Goal: Book appointment/travel/reservation

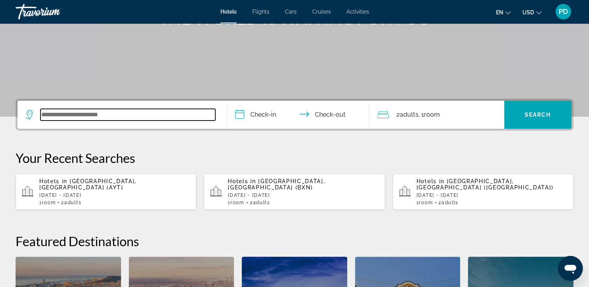
click at [109, 118] on input "Search widget" at bounding box center [127, 115] width 175 height 12
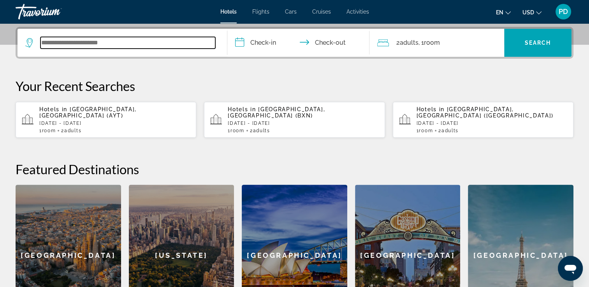
scroll to position [190, 0]
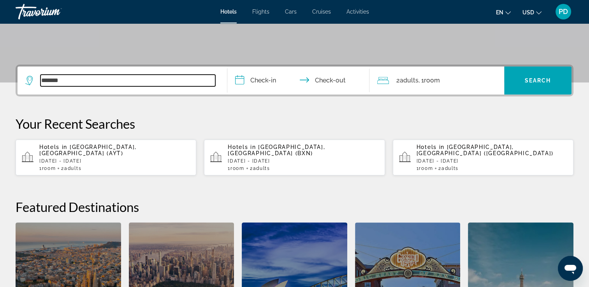
type input "*******"
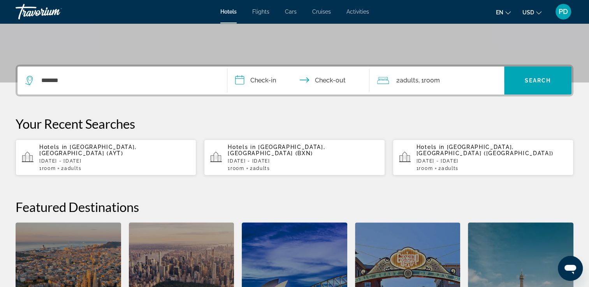
click at [260, 80] on input "**********" at bounding box center [300, 82] width 146 height 30
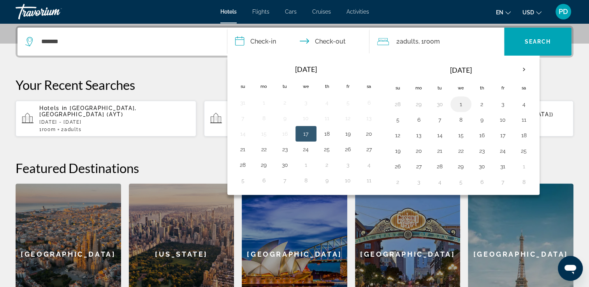
click at [458, 104] on button "1" at bounding box center [461, 104] width 12 height 11
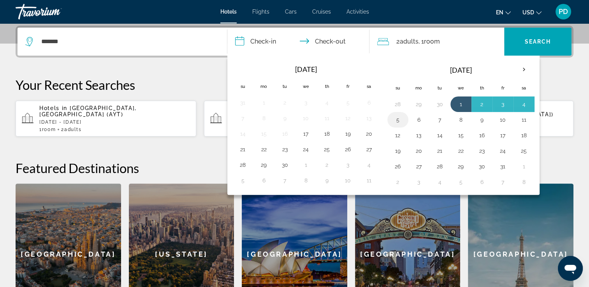
click at [402, 118] on button "5" at bounding box center [397, 119] width 12 height 11
type input "**********"
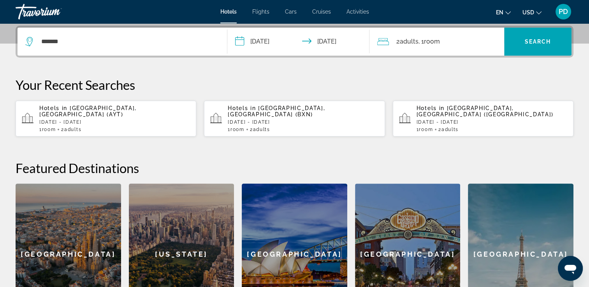
scroll to position [151, 0]
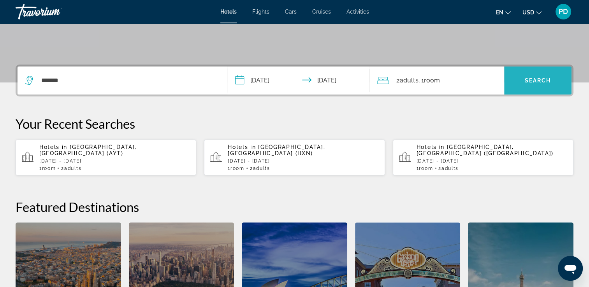
click at [528, 78] on span "Search" at bounding box center [538, 80] width 26 height 6
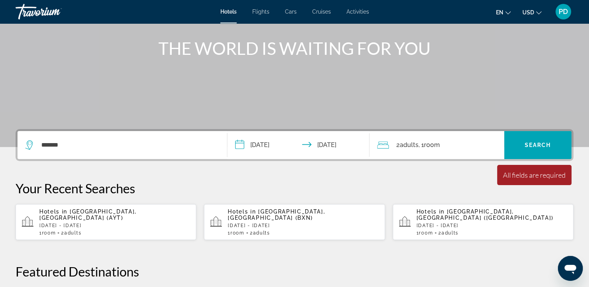
scroll to position [78, 0]
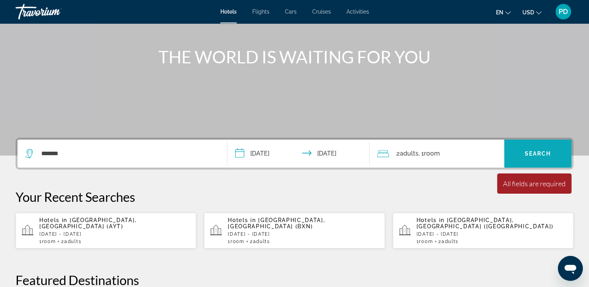
click at [526, 152] on span "Search" at bounding box center [538, 154] width 26 height 6
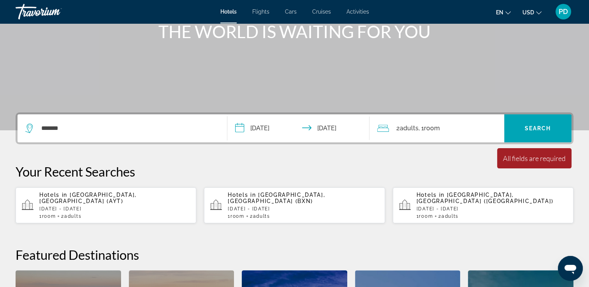
scroll to position [117, 0]
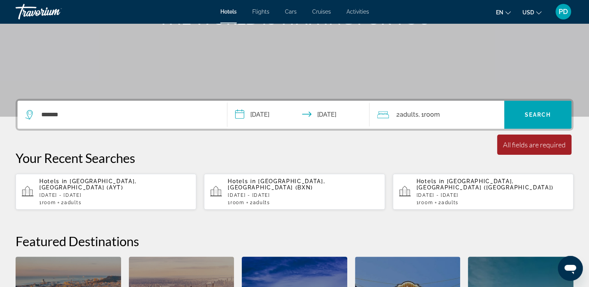
click at [533, 147] on div "All fields are required" at bounding box center [534, 144] width 63 height 9
click at [423, 118] on span ", 1 Room rooms" at bounding box center [428, 114] width 21 height 11
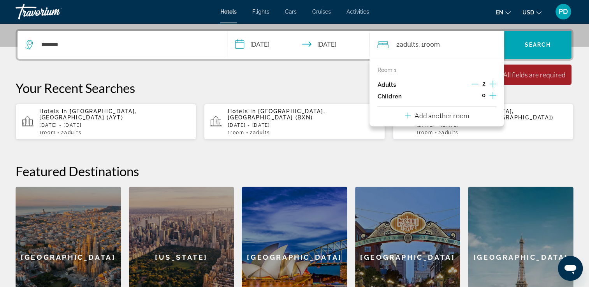
scroll to position [190, 0]
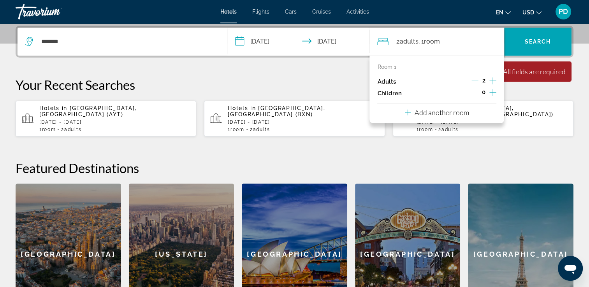
click at [436, 113] on p "Add another room" at bounding box center [441, 112] width 54 height 9
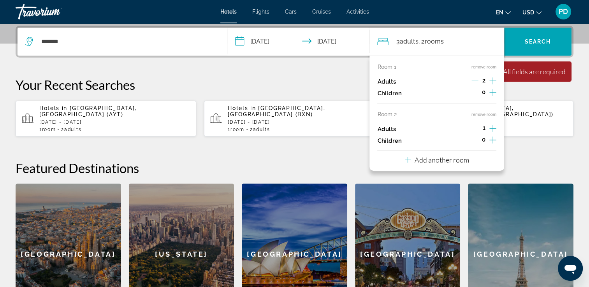
click at [528, 96] on div "Your Recent Searches Hotels in [GEOGRAPHIC_DATA], [GEOGRAPHIC_DATA] (AYT) [DATE…" at bounding box center [295, 107] width 558 height 60
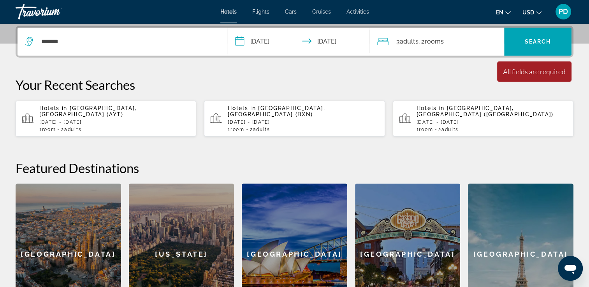
click at [411, 49] on div "3 Adult Adults , 2 Room rooms" at bounding box center [440, 42] width 127 height 28
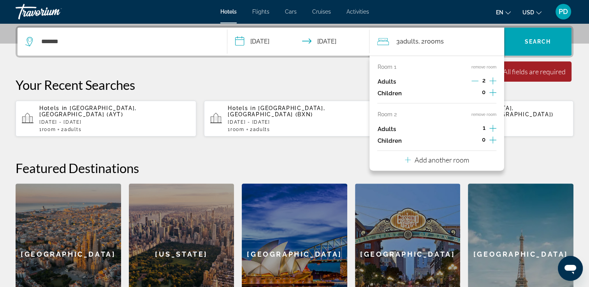
click at [477, 115] on button "remove room" at bounding box center [483, 114] width 25 height 5
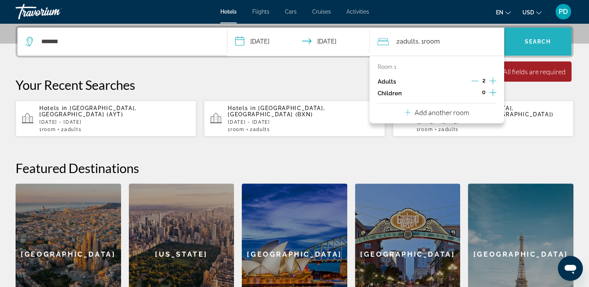
click at [542, 37] on span "Search widget" at bounding box center [537, 41] width 67 height 19
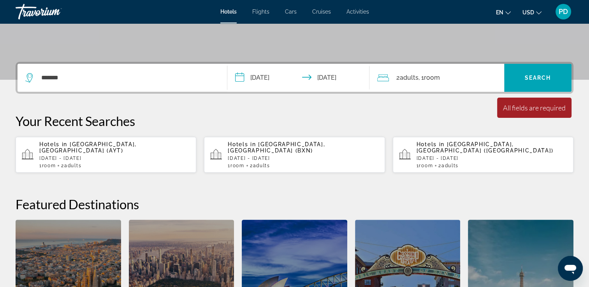
scroll to position [112, 0]
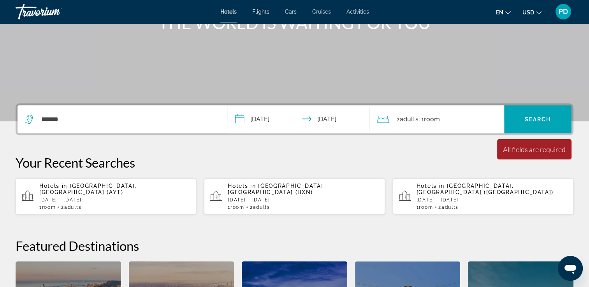
click at [518, 152] on div "All fields are required" at bounding box center [534, 149] width 63 height 9
click at [557, 111] on span "Search widget" at bounding box center [537, 119] width 67 height 19
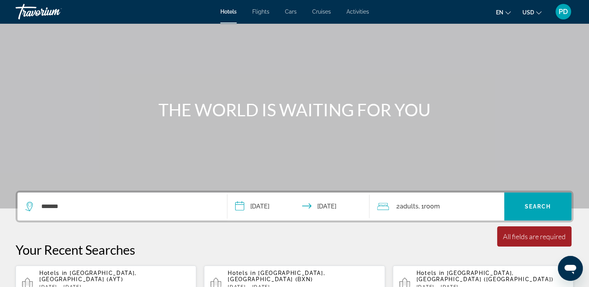
scroll to position [0, 0]
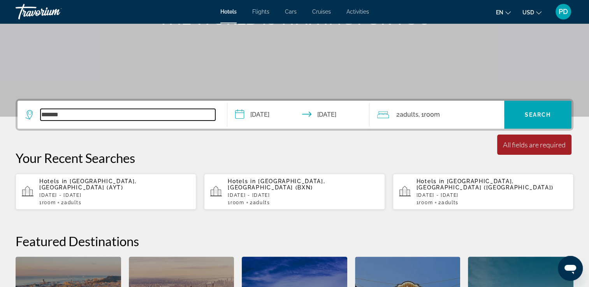
click at [113, 116] on input "*******" at bounding box center [127, 115] width 175 height 12
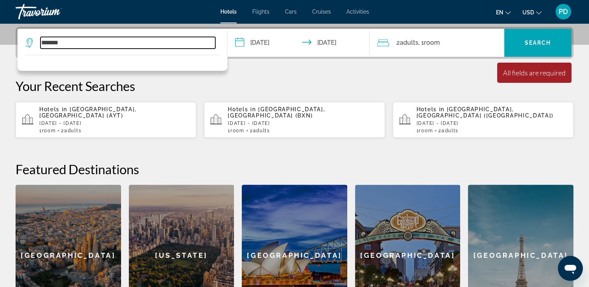
scroll to position [190, 0]
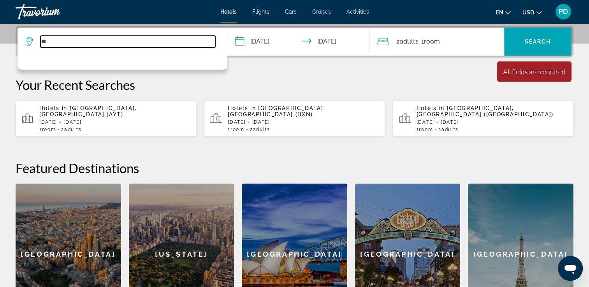
type input "*"
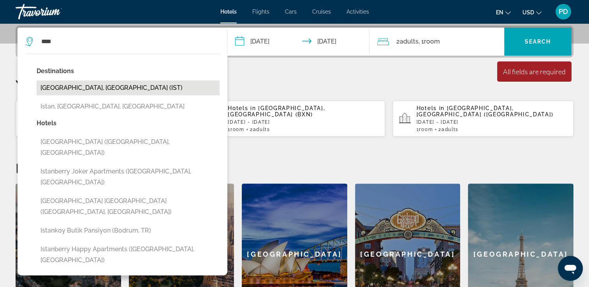
click at [86, 83] on button "[GEOGRAPHIC_DATA], [GEOGRAPHIC_DATA] (IST)" at bounding box center [128, 88] width 183 height 15
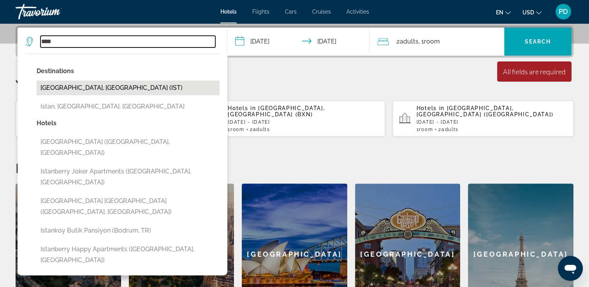
type input "**********"
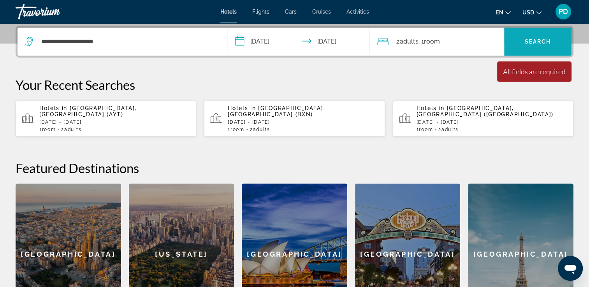
click at [546, 39] on span "Search" at bounding box center [538, 42] width 26 height 6
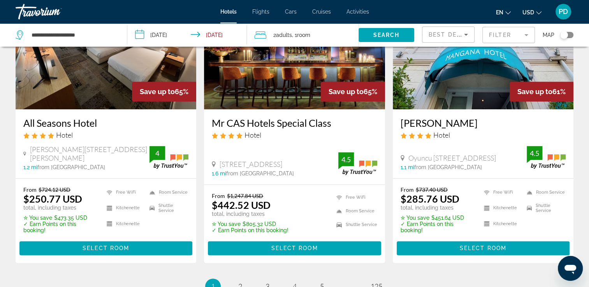
scroll to position [965, 0]
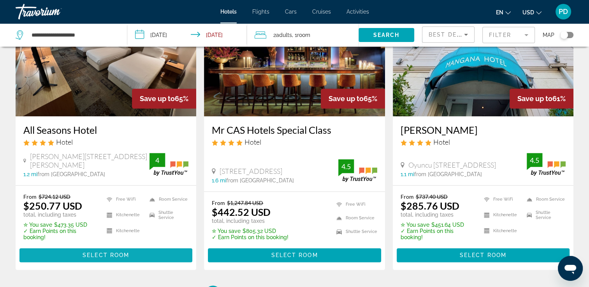
click at [109, 252] on span "Select Room" at bounding box center [106, 255] width 47 height 6
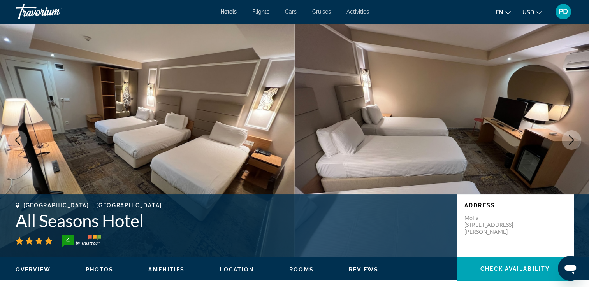
click at [571, 142] on icon "Next image" at bounding box center [571, 139] width 5 height 9
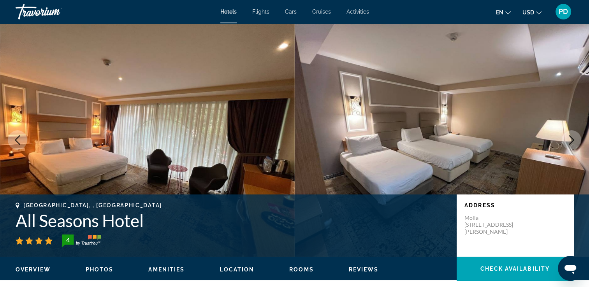
click at [573, 141] on icon "Next image" at bounding box center [571, 139] width 5 height 9
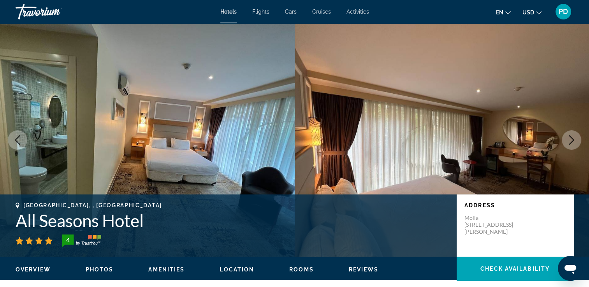
click at [573, 142] on icon "Next image" at bounding box center [571, 139] width 9 height 9
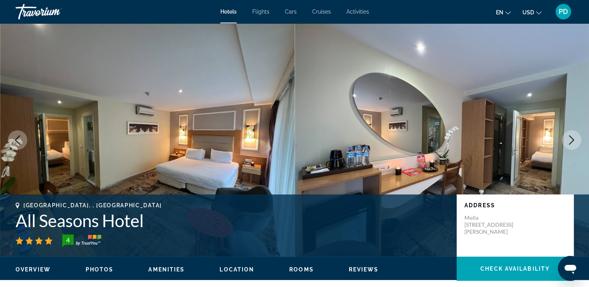
click at [574, 138] on icon "Next image" at bounding box center [571, 139] width 9 height 9
